Goal: Task Accomplishment & Management: Manage account settings

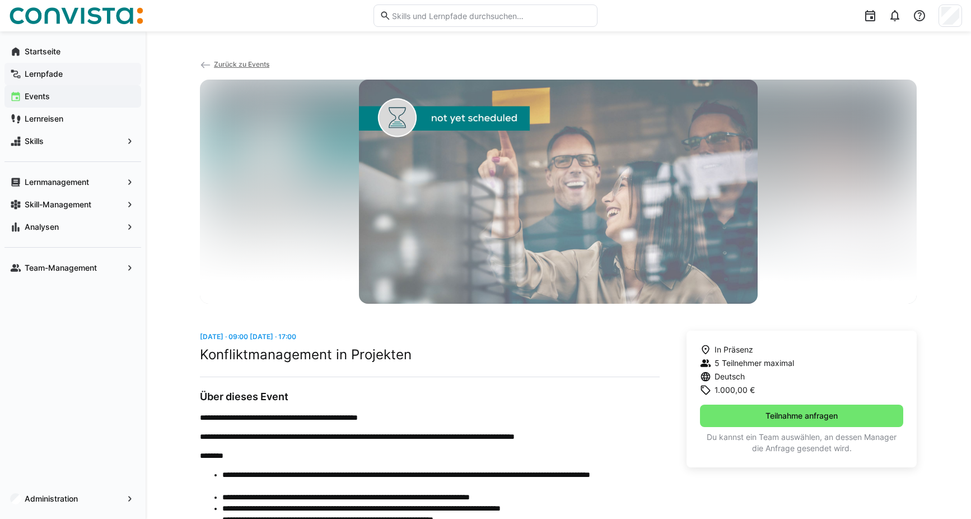
click at [0, 0] on app-navigation-label "Lernpfade" at bounding box center [0, 0] width 0 height 0
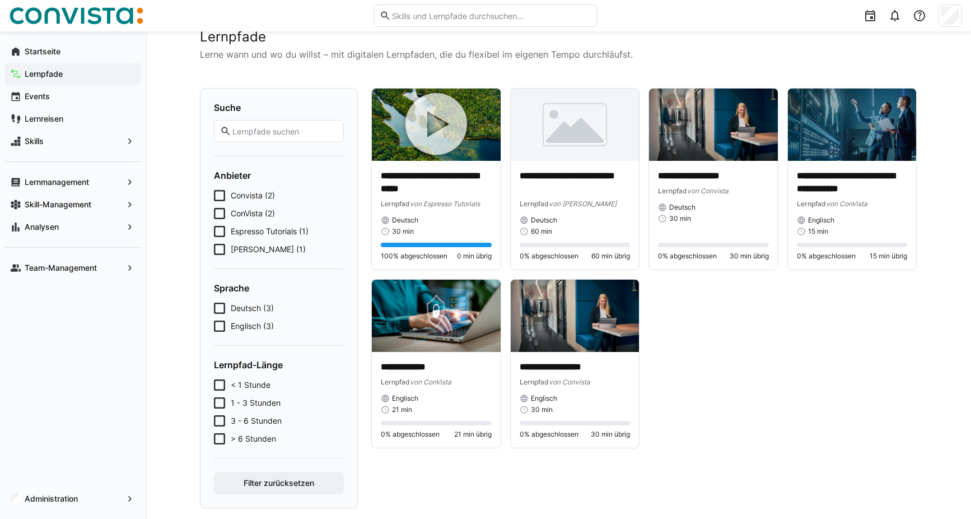
scroll to position [46, 0]
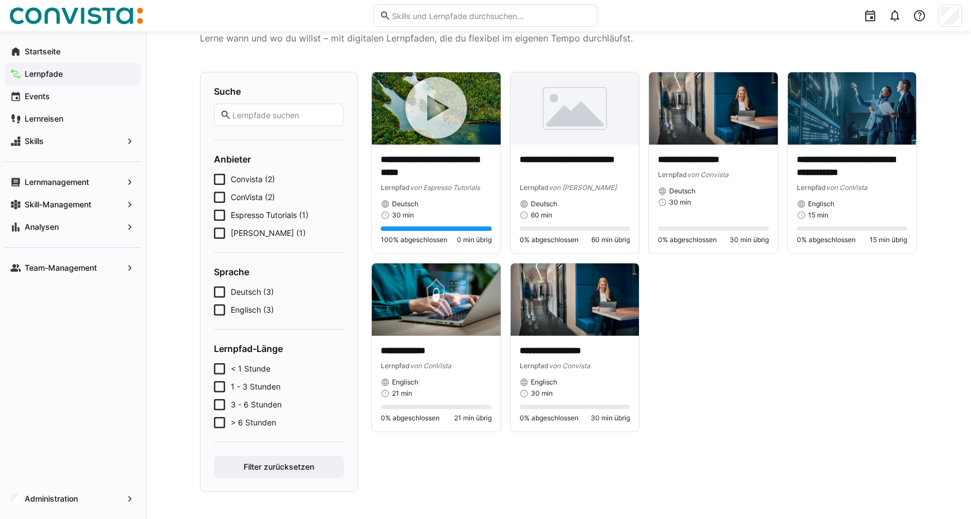
click at [226, 235] on eds-checkbox "[PERSON_NAME] (1)" at bounding box center [279, 232] width 130 height 11
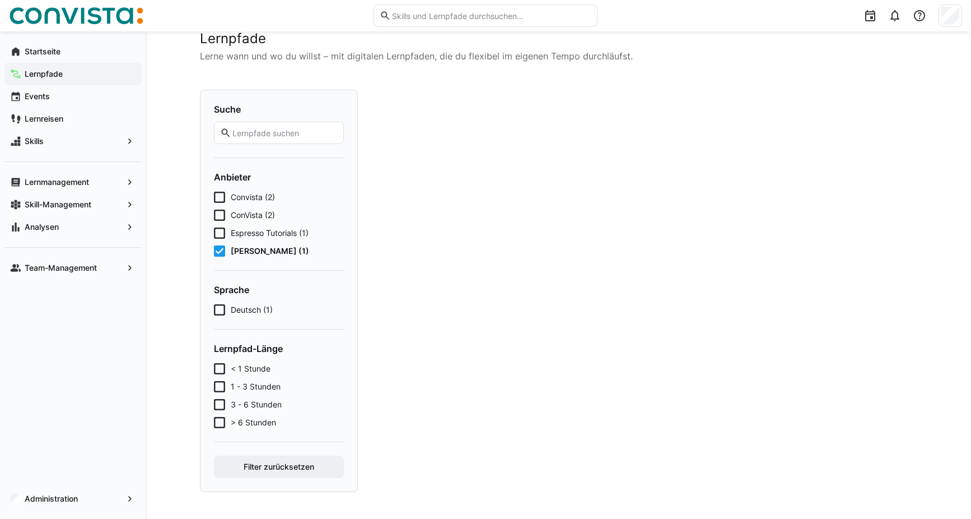
scroll to position [28, 0]
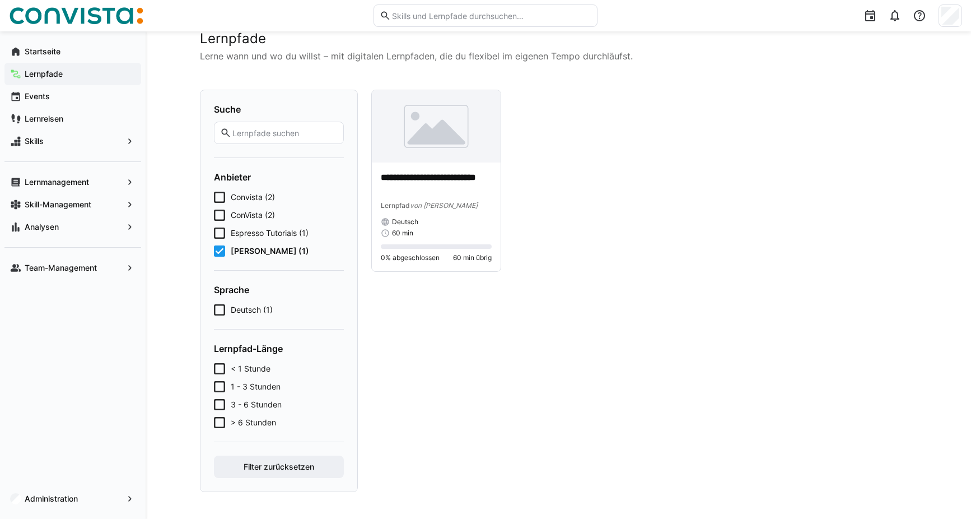
click at [223, 251] on icon at bounding box center [219, 250] width 11 height 11
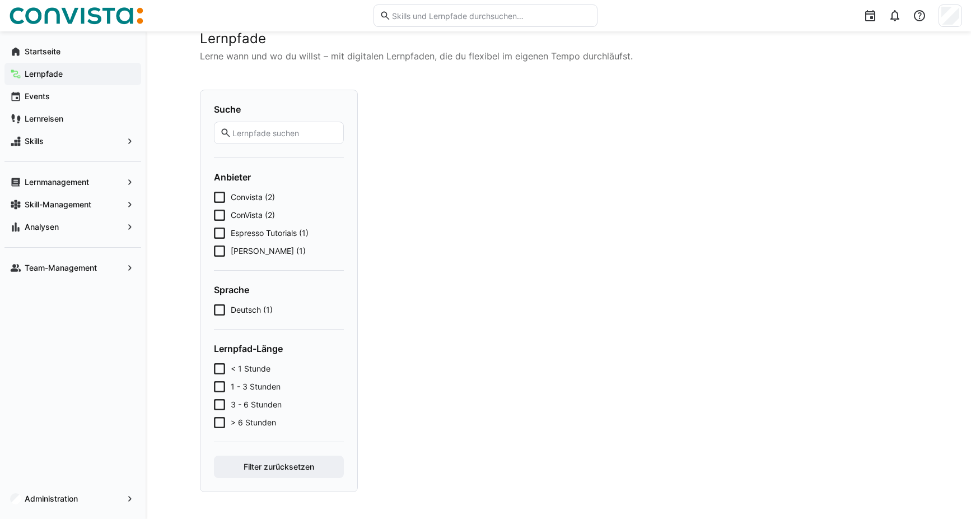
scroll to position [46, 0]
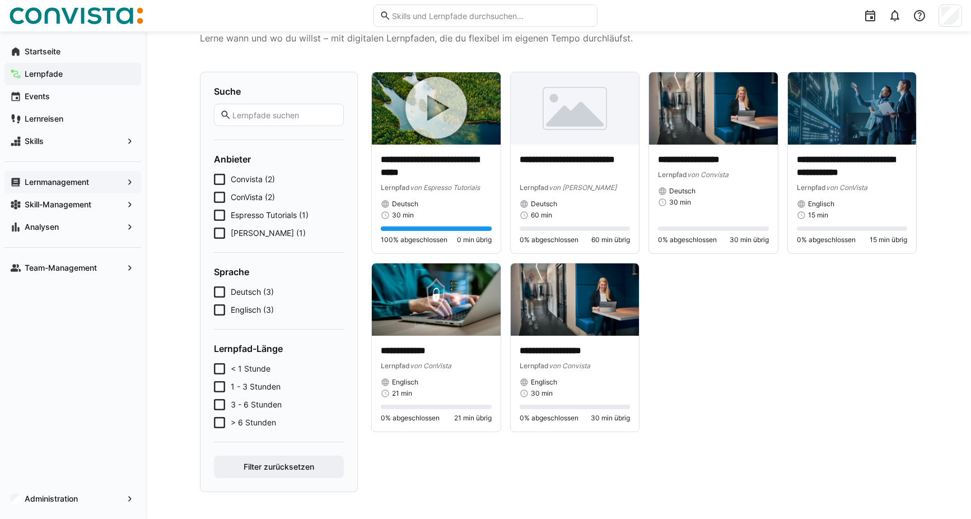
click at [0, 0] on app-navigation-label "Lernmanagement" at bounding box center [0, 0] width 0 height 0
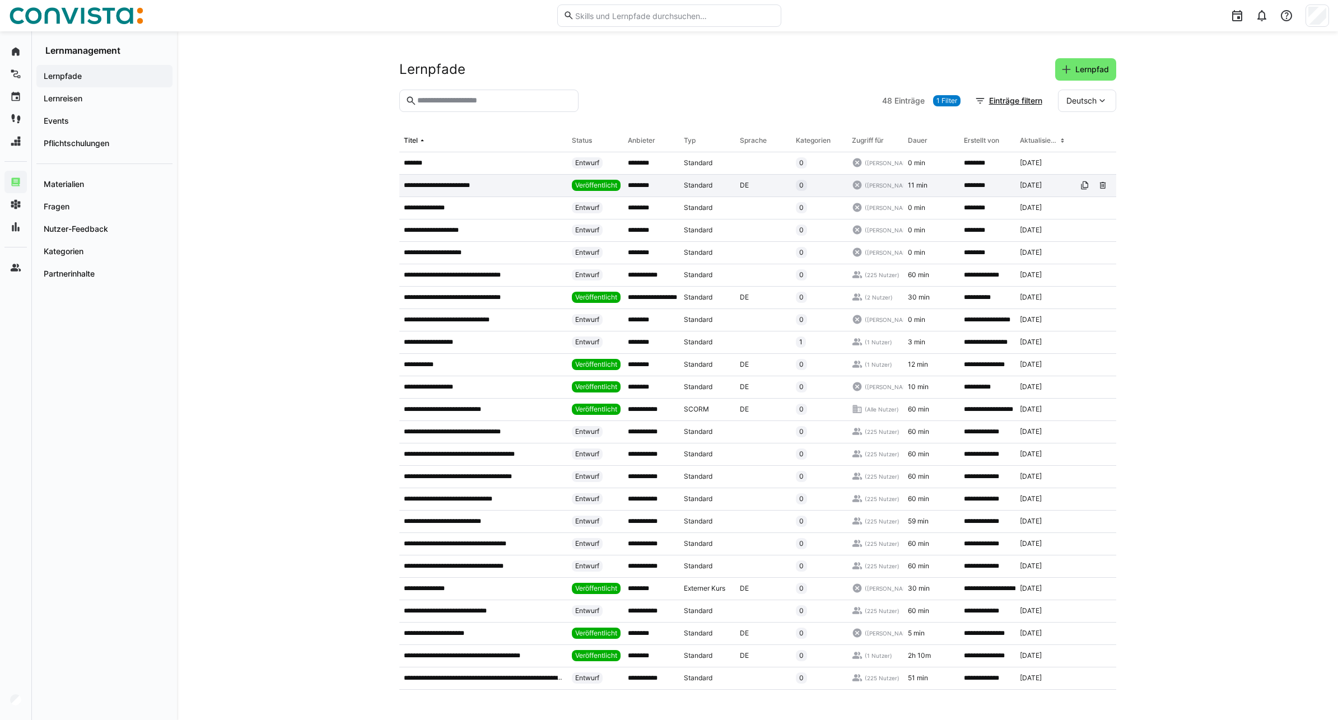
click at [481, 185] on p "**********" at bounding box center [448, 185] width 89 height 9
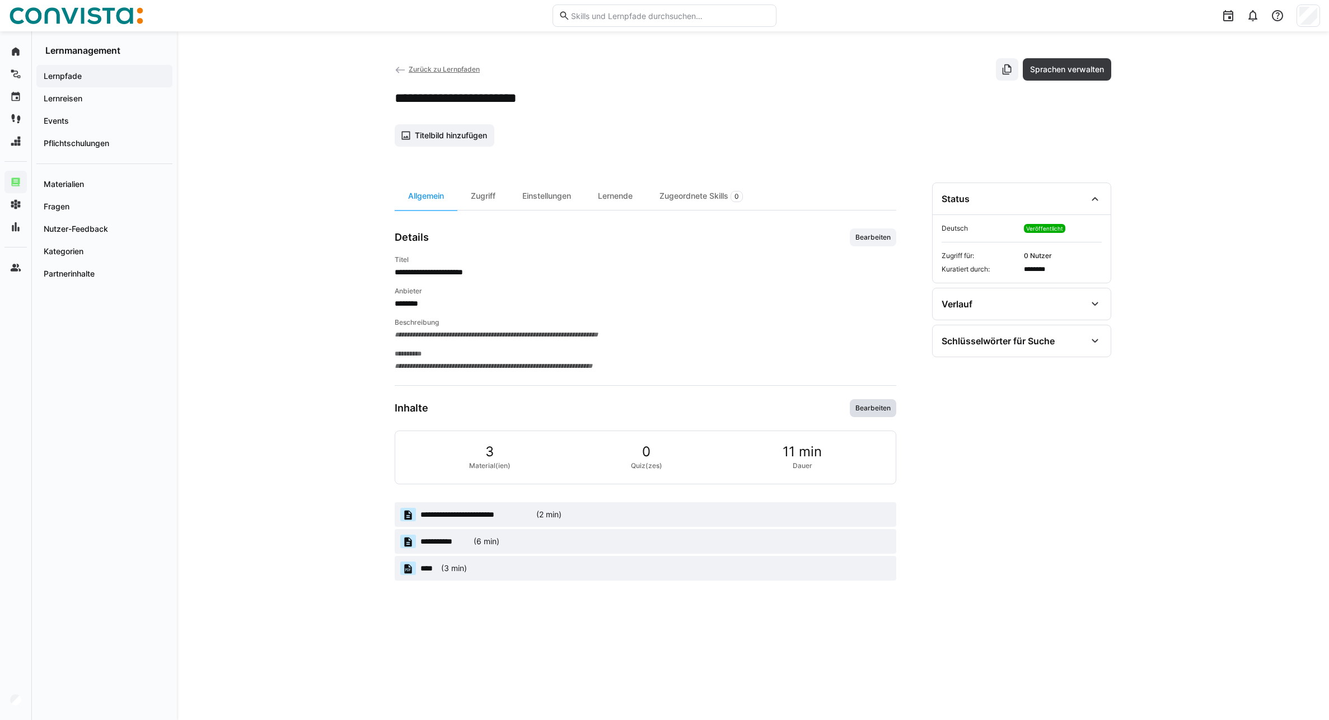
click at [885, 410] on span "Bearbeiten" at bounding box center [874, 408] width 38 height 9
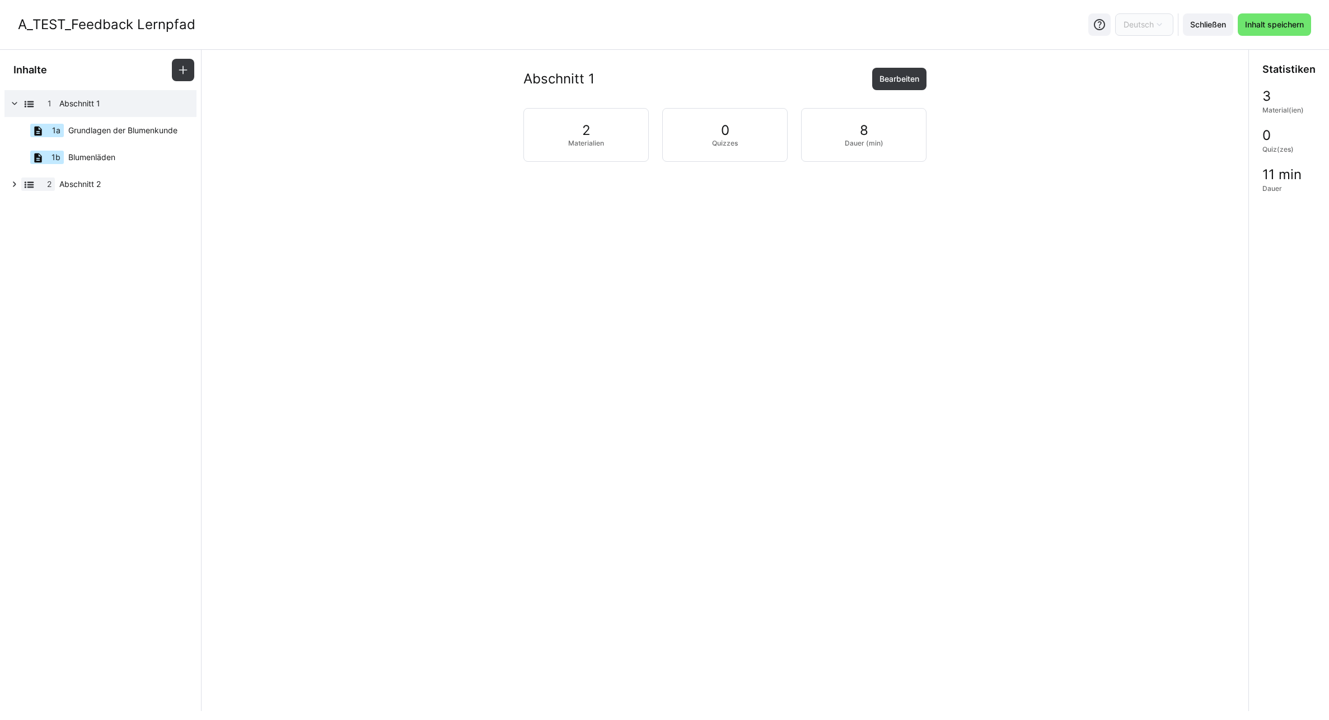
click at [573, 138] on div "2 Materialien" at bounding box center [586, 135] width 125 height 54
click at [891, 77] on span "Bearbeiten" at bounding box center [899, 78] width 43 height 11
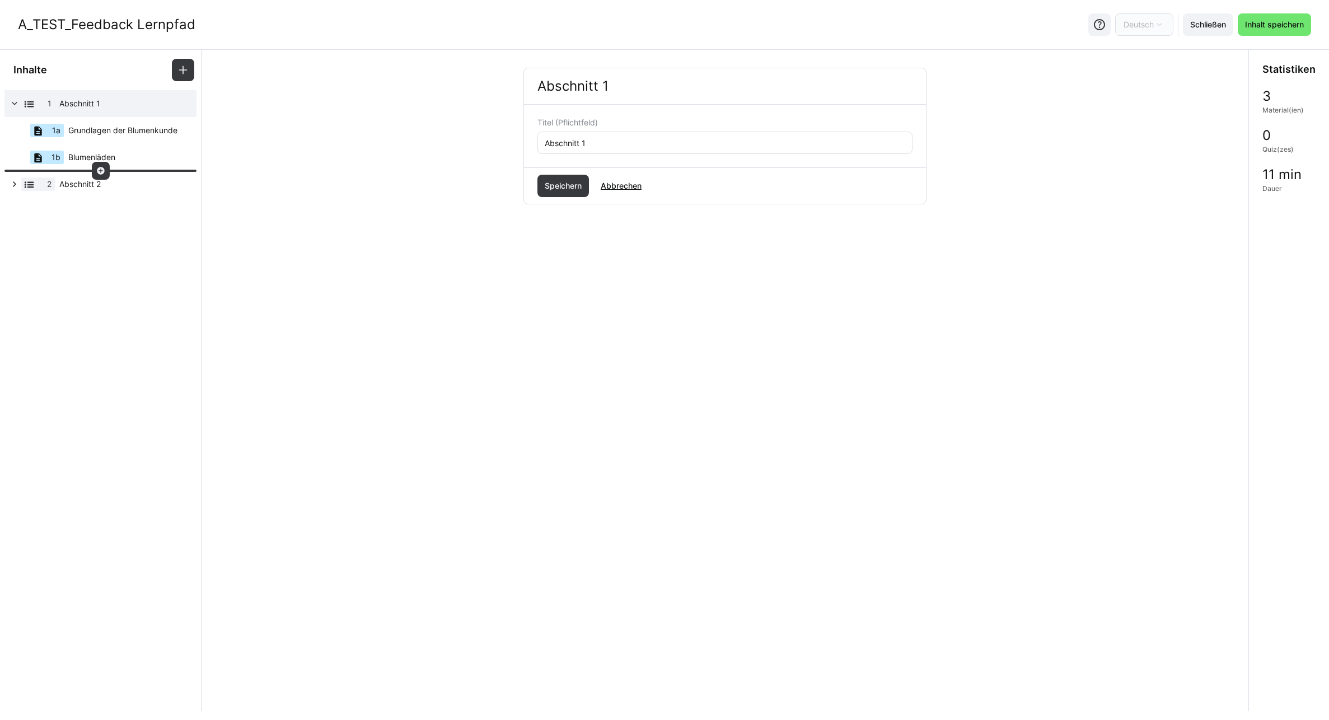
click at [100, 170] on eds-icon at bounding box center [100, 170] width 9 height 9
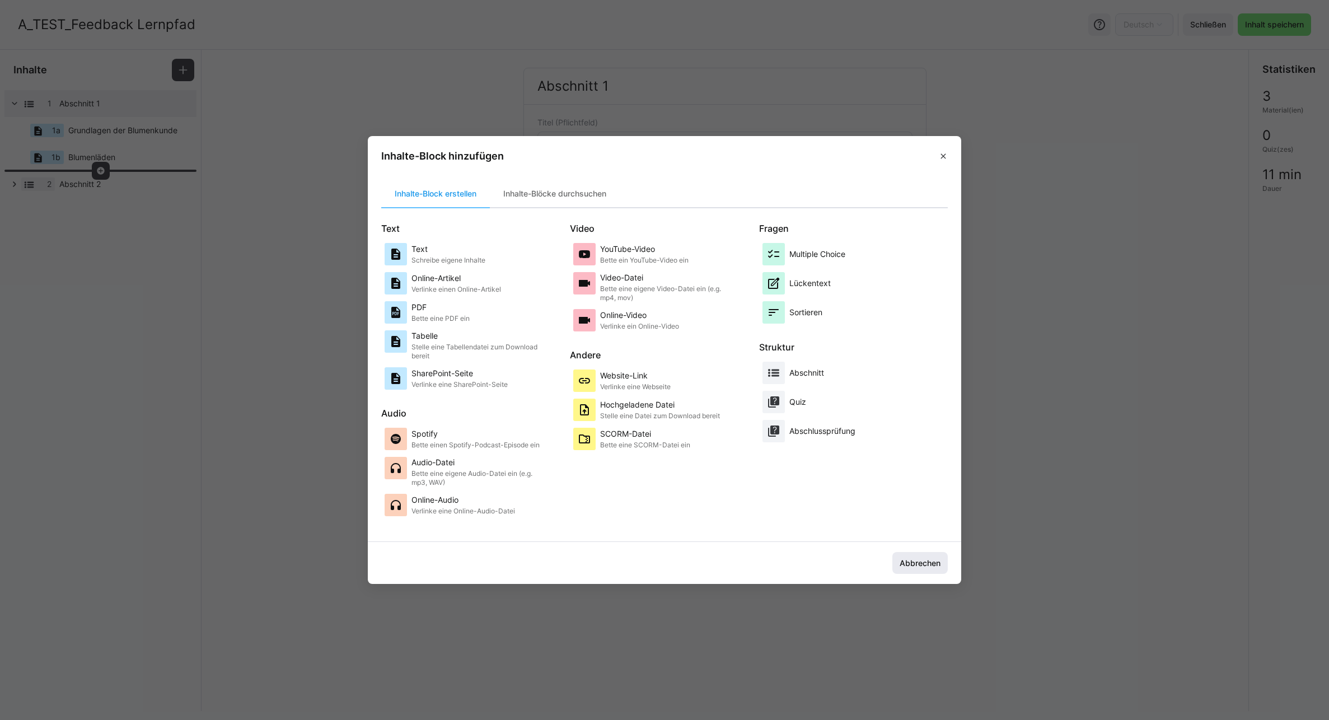
click at [942, 518] on span "Abbrechen" at bounding box center [920, 563] width 44 height 11
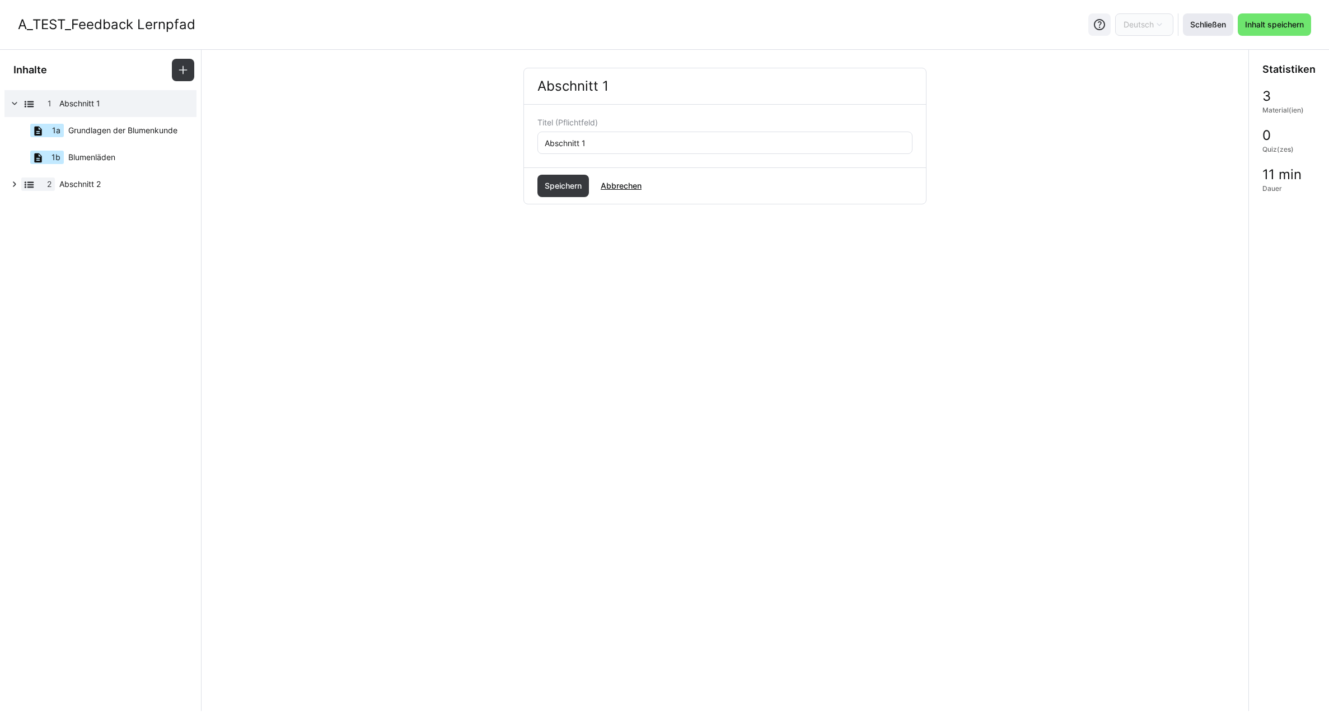
click at [970, 27] on span "Schließen" at bounding box center [1208, 24] width 39 height 11
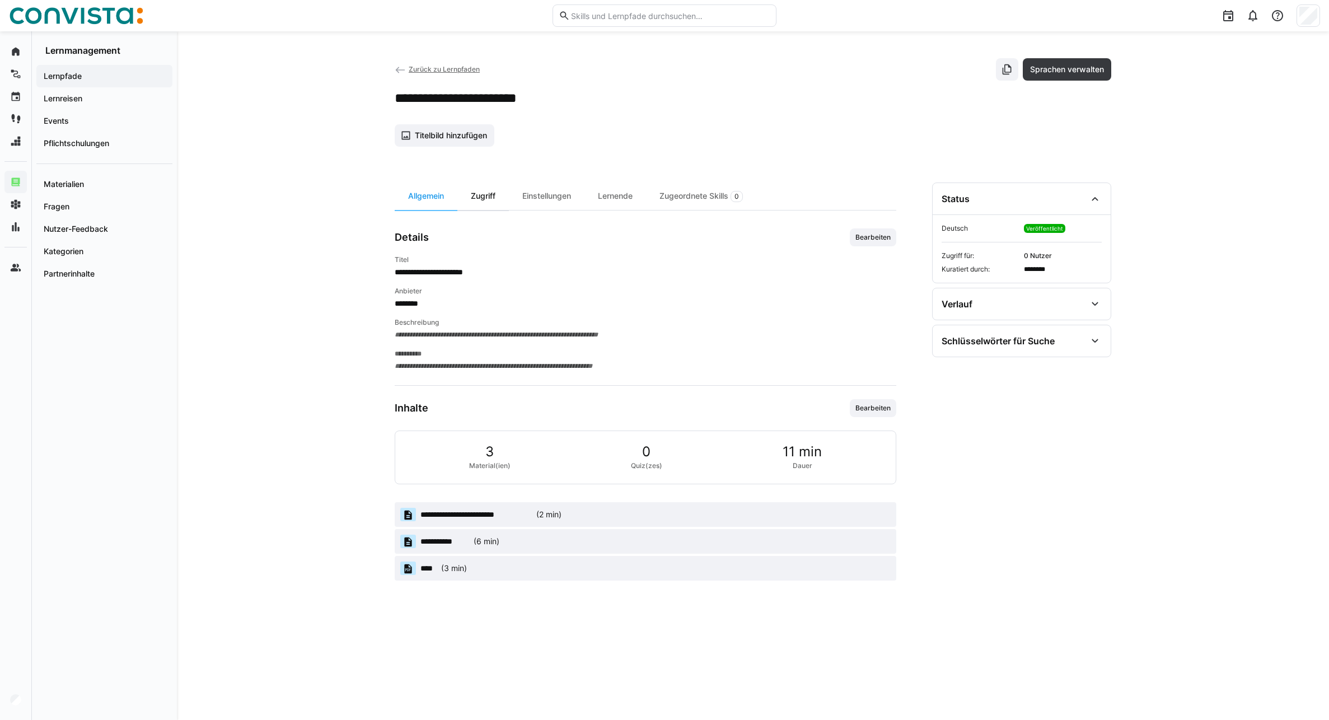
click at [484, 195] on div "Zugriff" at bounding box center [484, 196] width 52 height 27
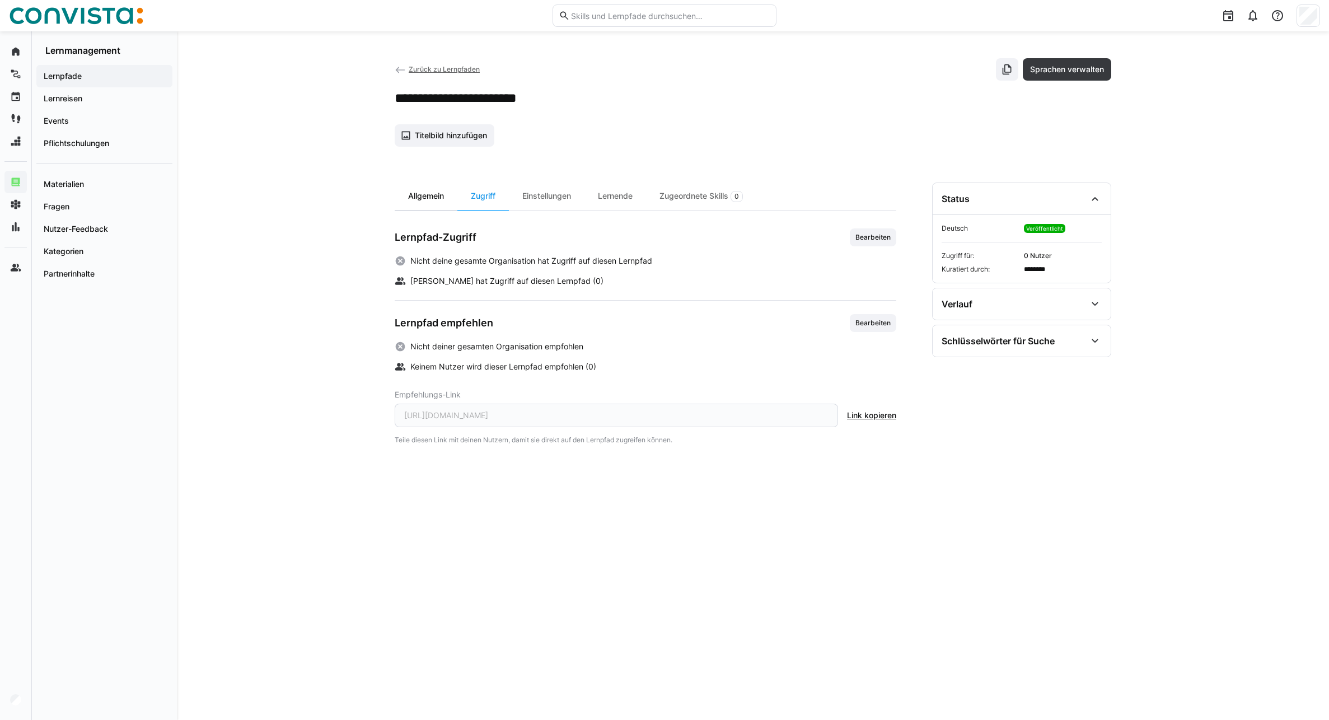
click at [414, 197] on div "Allgemein" at bounding box center [426, 196] width 63 height 27
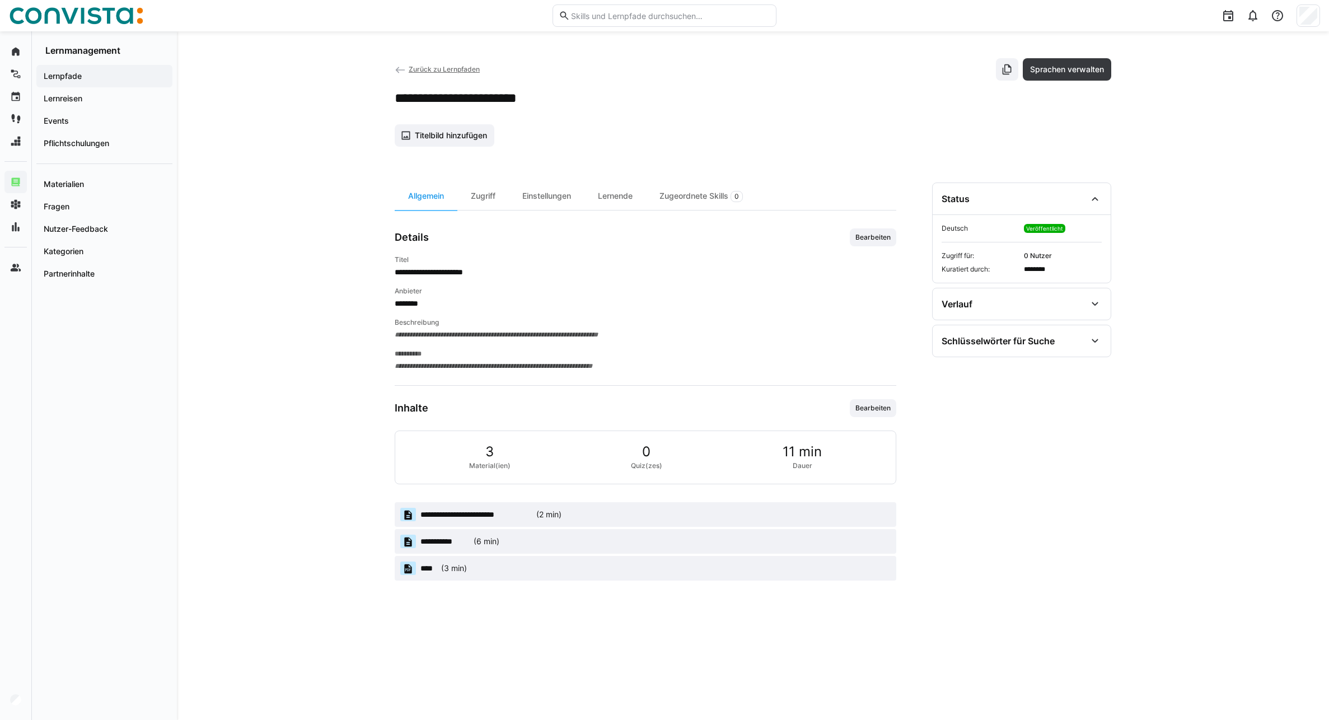
click at [436, 70] on span "Zurück zu Lernpfaden" at bounding box center [444, 69] width 71 height 8
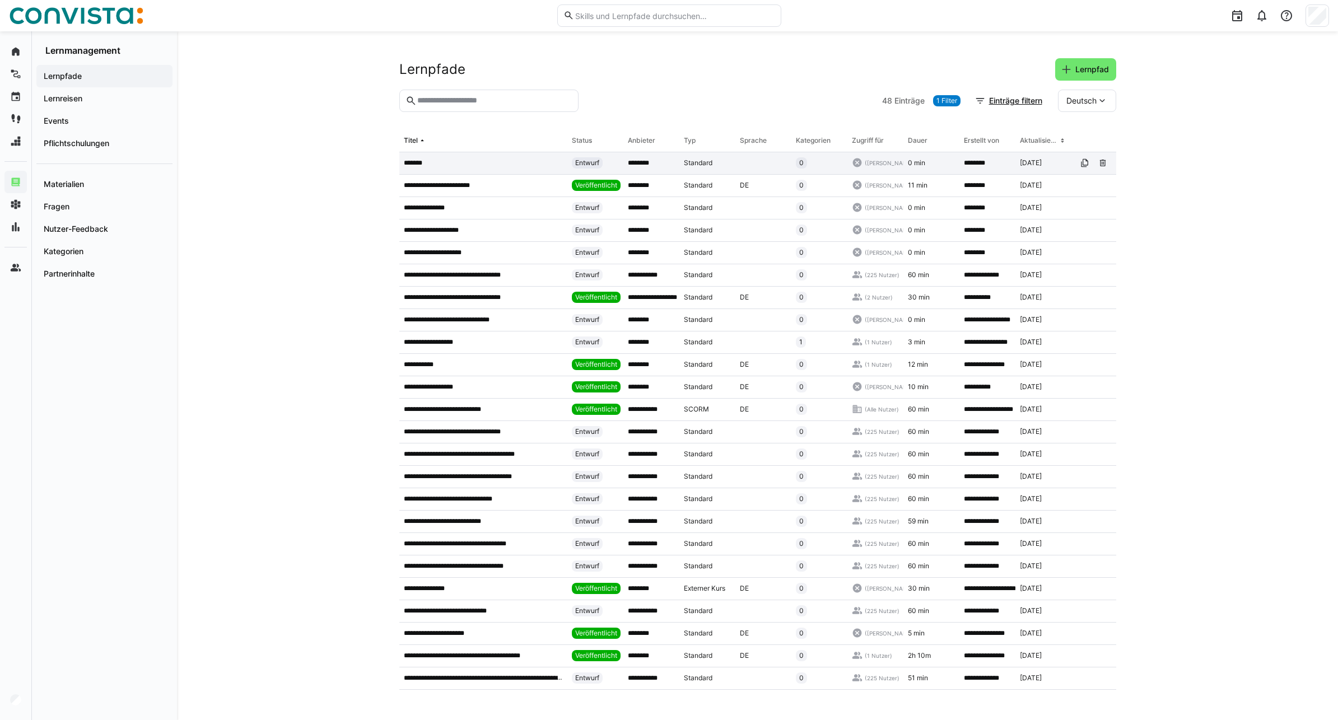
click at [529, 161] on app-table-first-column "*******" at bounding box center [483, 162] width 159 height 9
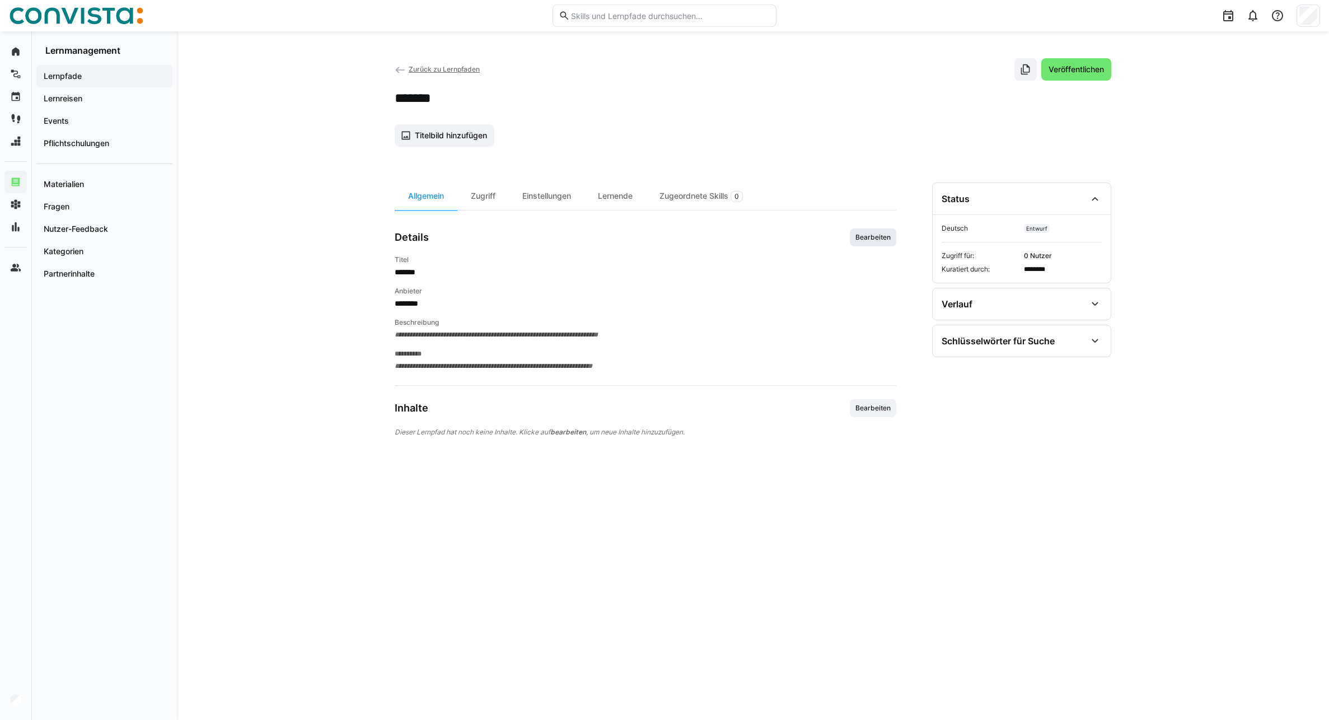
click at [858, 235] on span "Bearbeiten" at bounding box center [874, 237] width 38 height 9
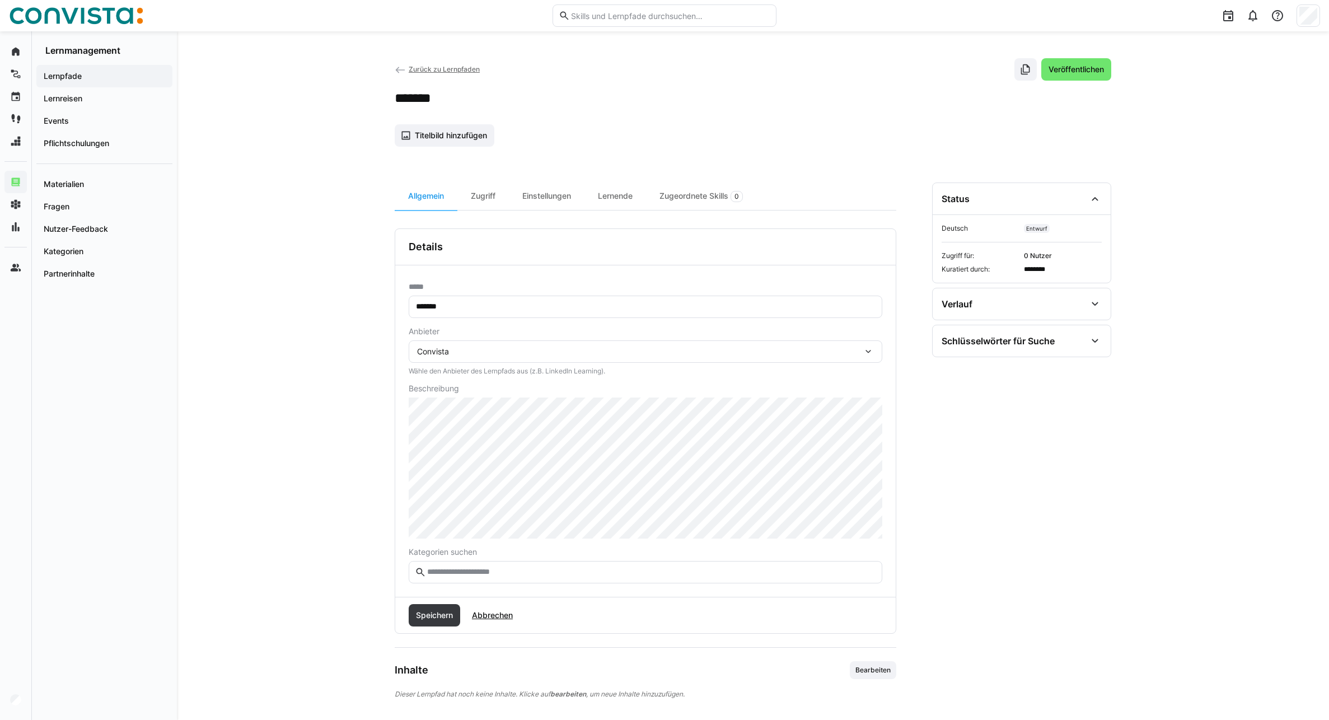
click at [773, 151] on app-header-sidebar-layout "Zurück zu Lernpfaden Veröffentlichen ******* Titelbild hinzufügen Allgemein Zug…" at bounding box center [753, 388] width 717 height 660
click at [435, 64] on app-back-navigation "Zurück zu Lernpfaden" at bounding box center [437, 69] width 85 height 12
click at [410, 68] on span "Zurück zu Lernpfaden" at bounding box center [444, 69] width 71 height 8
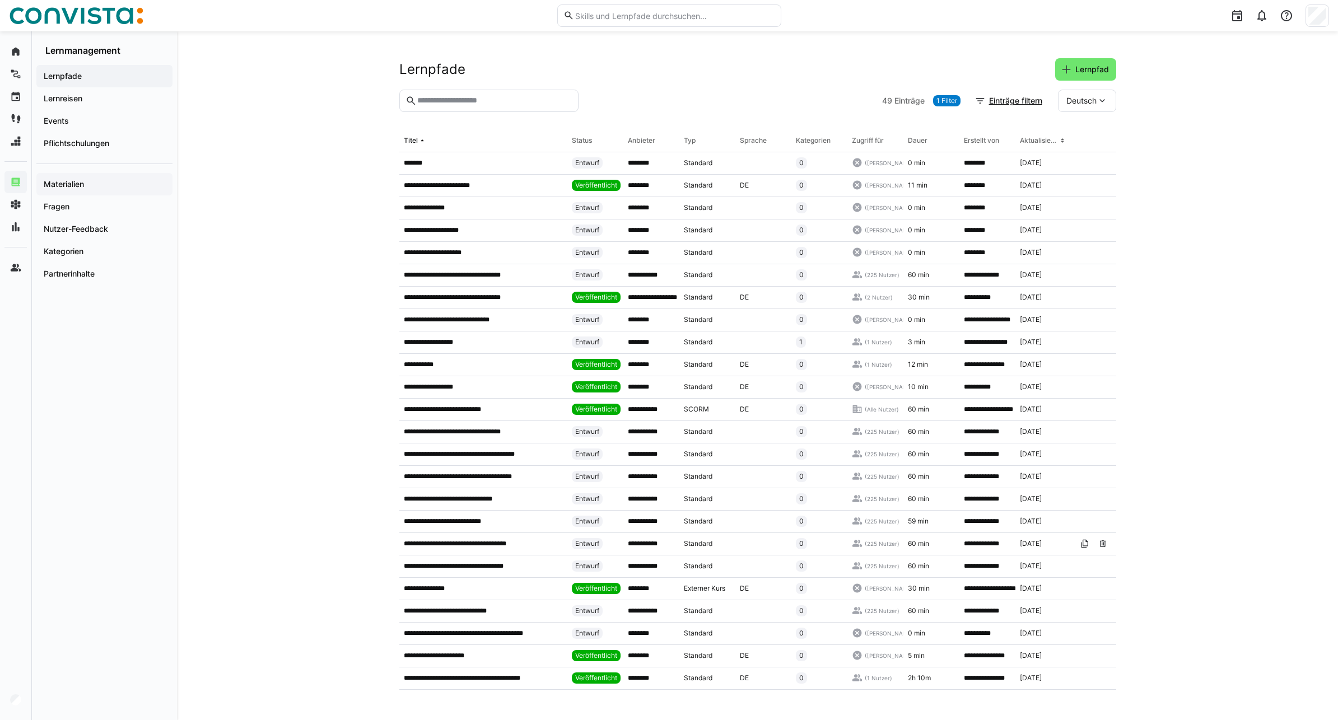
click at [0, 0] on app-navigation-label "Materialien" at bounding box center [0, 0] width 0 height 0
